Goal: Information Seeking & Learning: Check status

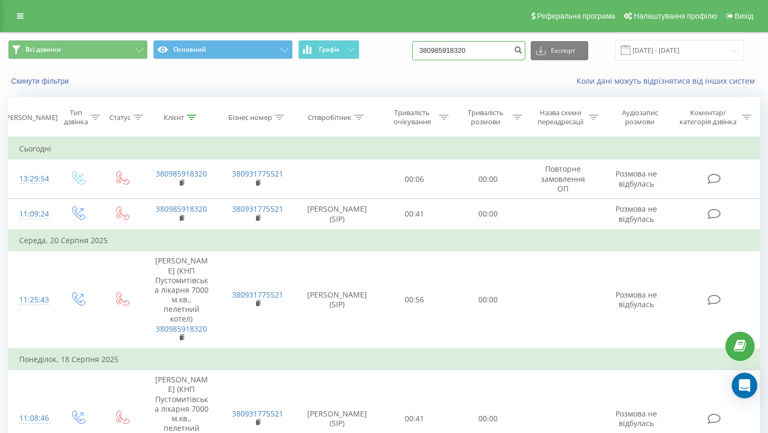
click at [471, 46] on input "380985918320" at bounding box center [468, 50] width 113 height 19
paste input "0509165994"
type input "0509165994"
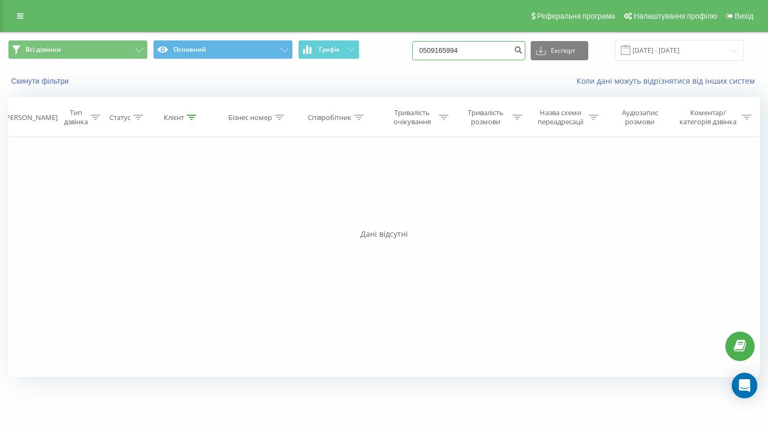
click at [483, 53] on input "0509165994" at bounding box center [468, 50] width 113 height 19
